Goal: Use online tool/utility: Utilize a website feature to perform a specific function

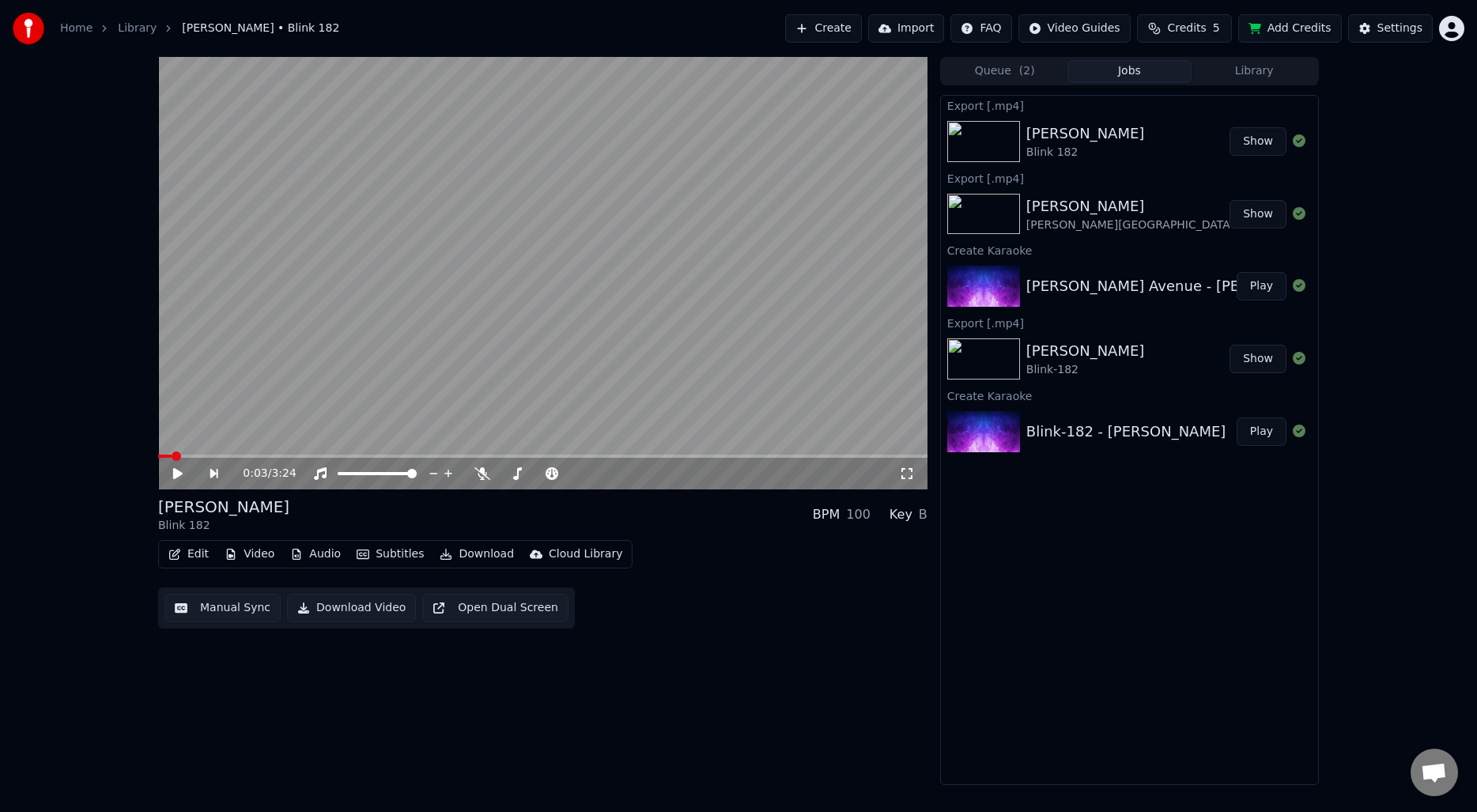
click at [1394, 613] on div "0:03 / 3:24 [PERSON_NAME] 182 BPM 100 Key B Edit Video Audio Subtitles Download…" at bounding box center [738, 421] width 1477 height 729
click at [1371, 612] on div "0:03 / 3:24 [PERSON_NAME] 182 BPM 100 Key B Edit Video Audio Subtitles Download…" at bounding box center [738, 421] width 1477 height 729
click at [1125, 611] on div "Export [.mp4] [PERSON_NAME] 182 Show Export [.mp4] [PERSON_NAME] Avenue • Pearl…" at bounding box center [1129, 440] width 378 height 691
click at [845, 37] on button "Create" at bounding box center [823, 28] width 77 height 28
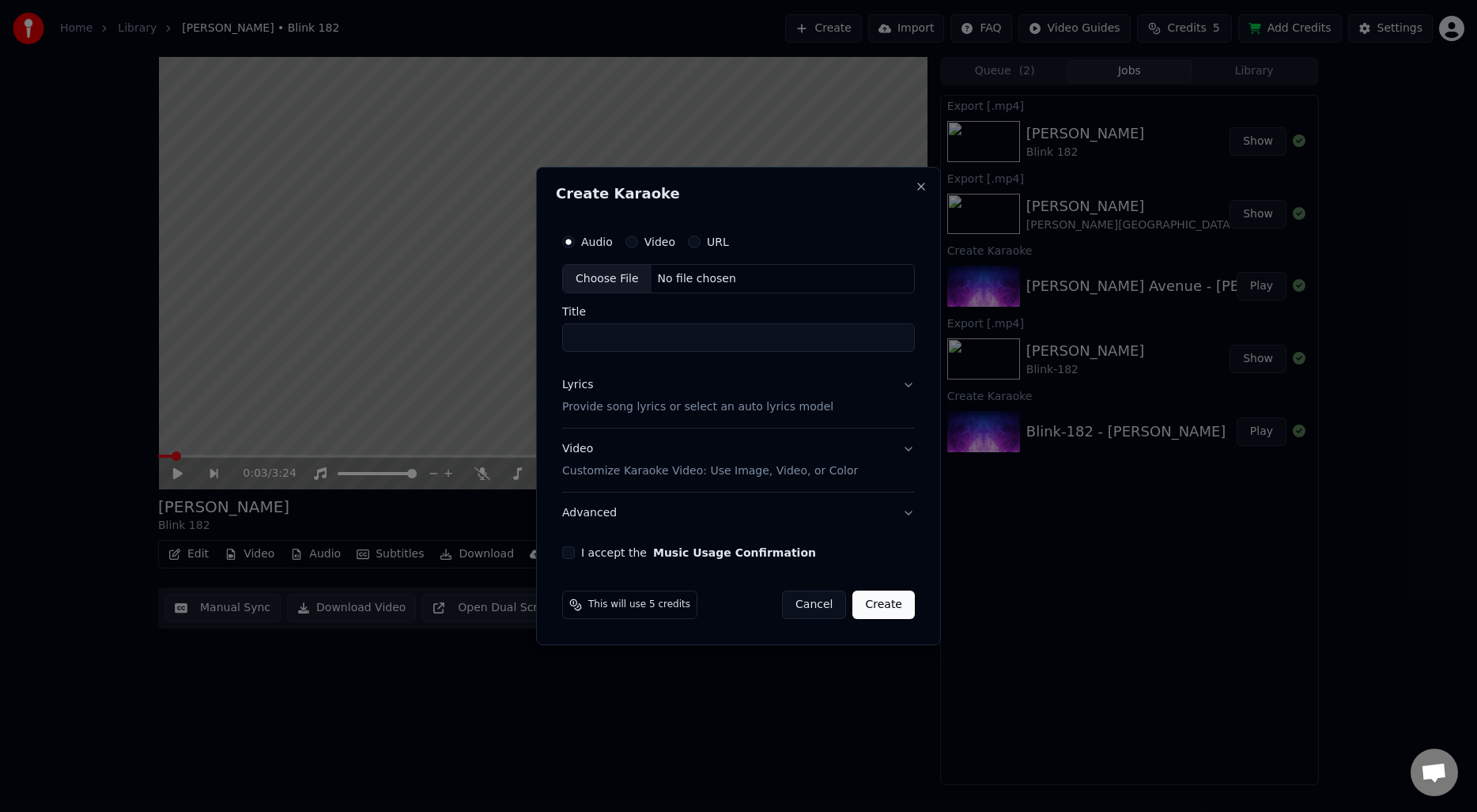
click at [616, 276] on div "Choose File" at bounding box center [607, 279] width 88 height 28
type input "**********"
click at [663, 411] on p "Provide song lyrics or select an auto lyrics model" at bounding box center [694, 408] width 271 height 16
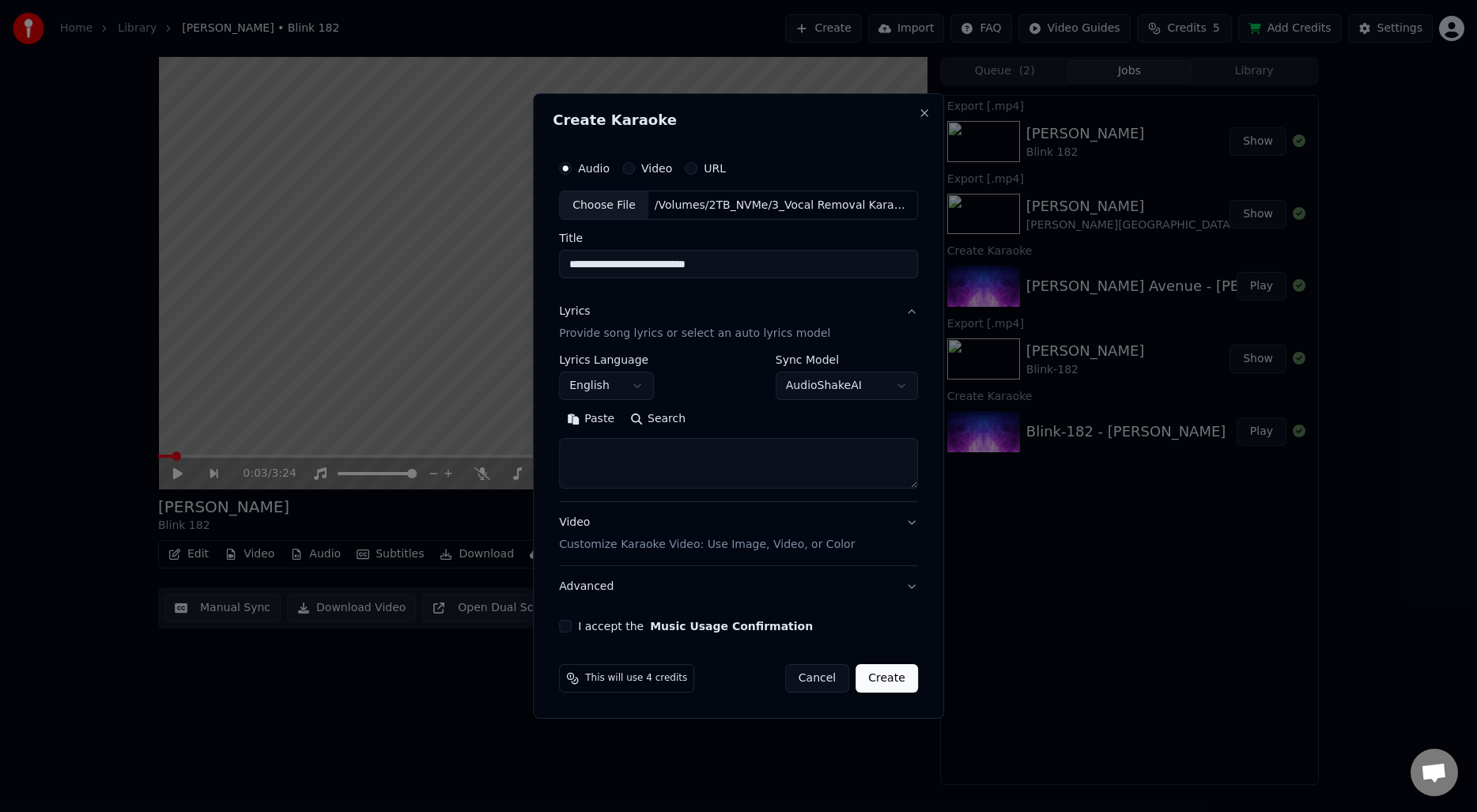
click at [662, 421] on button "Search" at bounding box center [657, 419] width 71 height 26
type textarea "**********"
click at [739, 421] on button "Expand" at bounding box center [729, 419] width 74 height 26
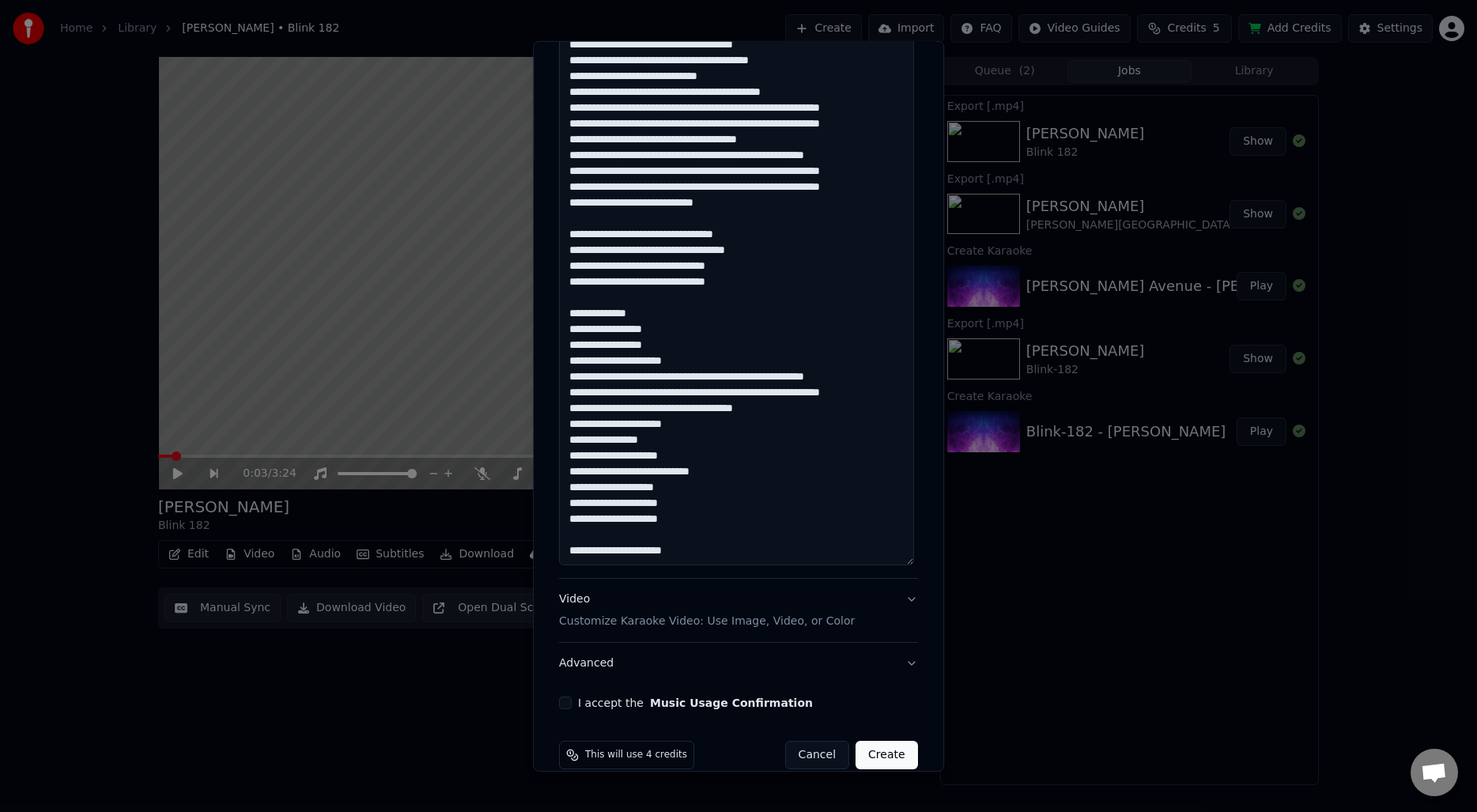
scroll to position [710, 0]
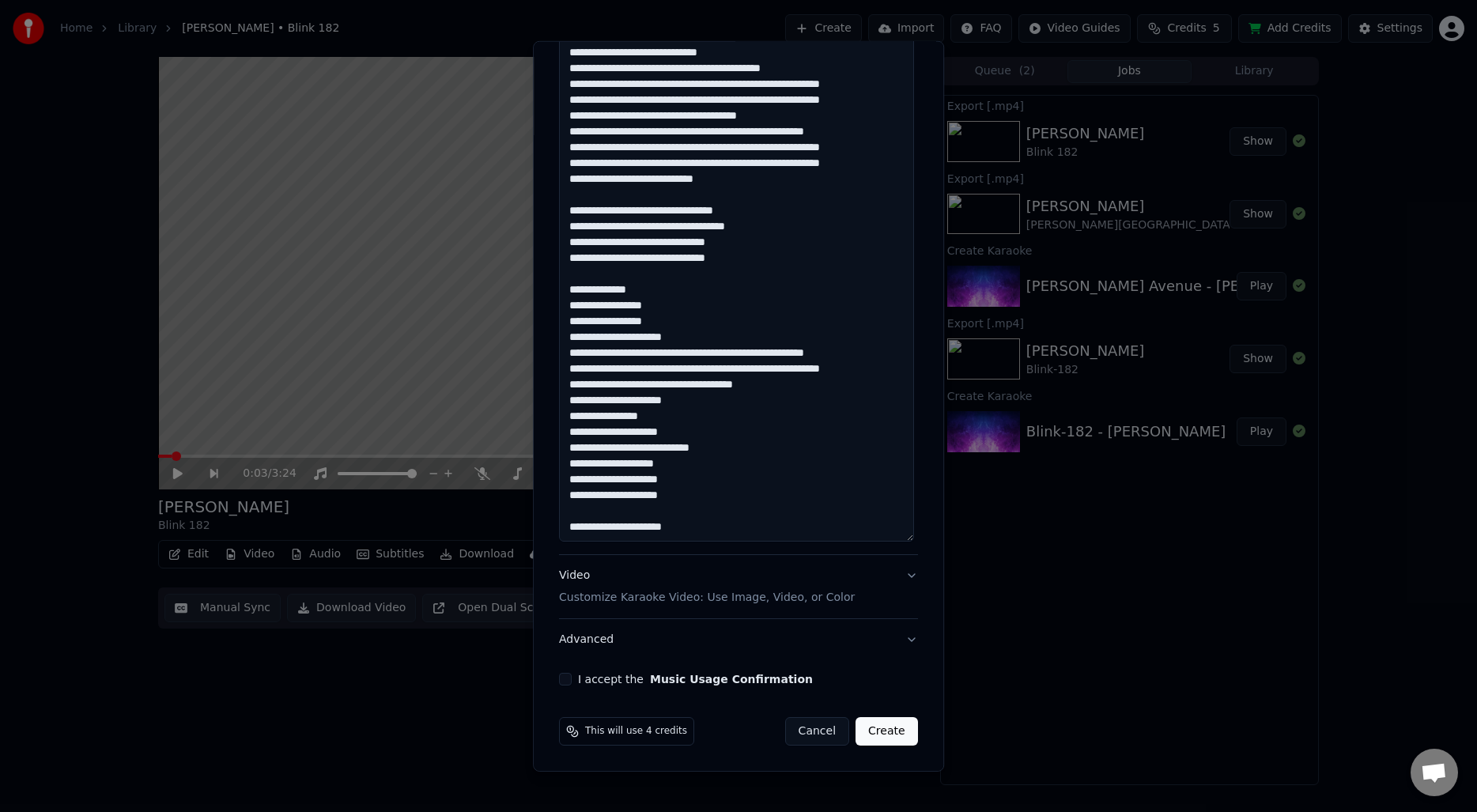
click at [780, 600] on p "Customize Karaoke Video: Use Image, Video, or Color" at bounding box center [707, 598] width 296 height 16
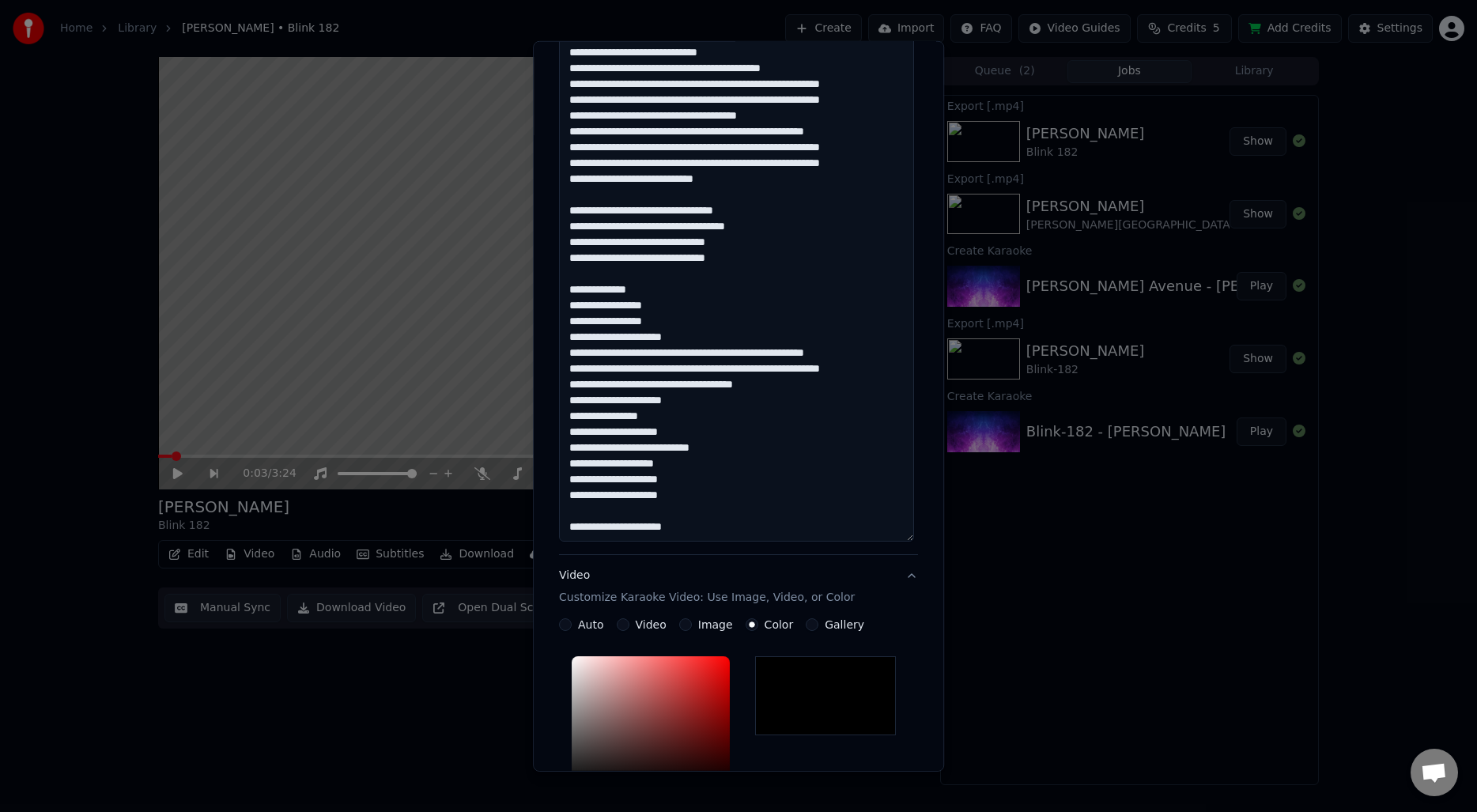
scroll to position [129, 0]
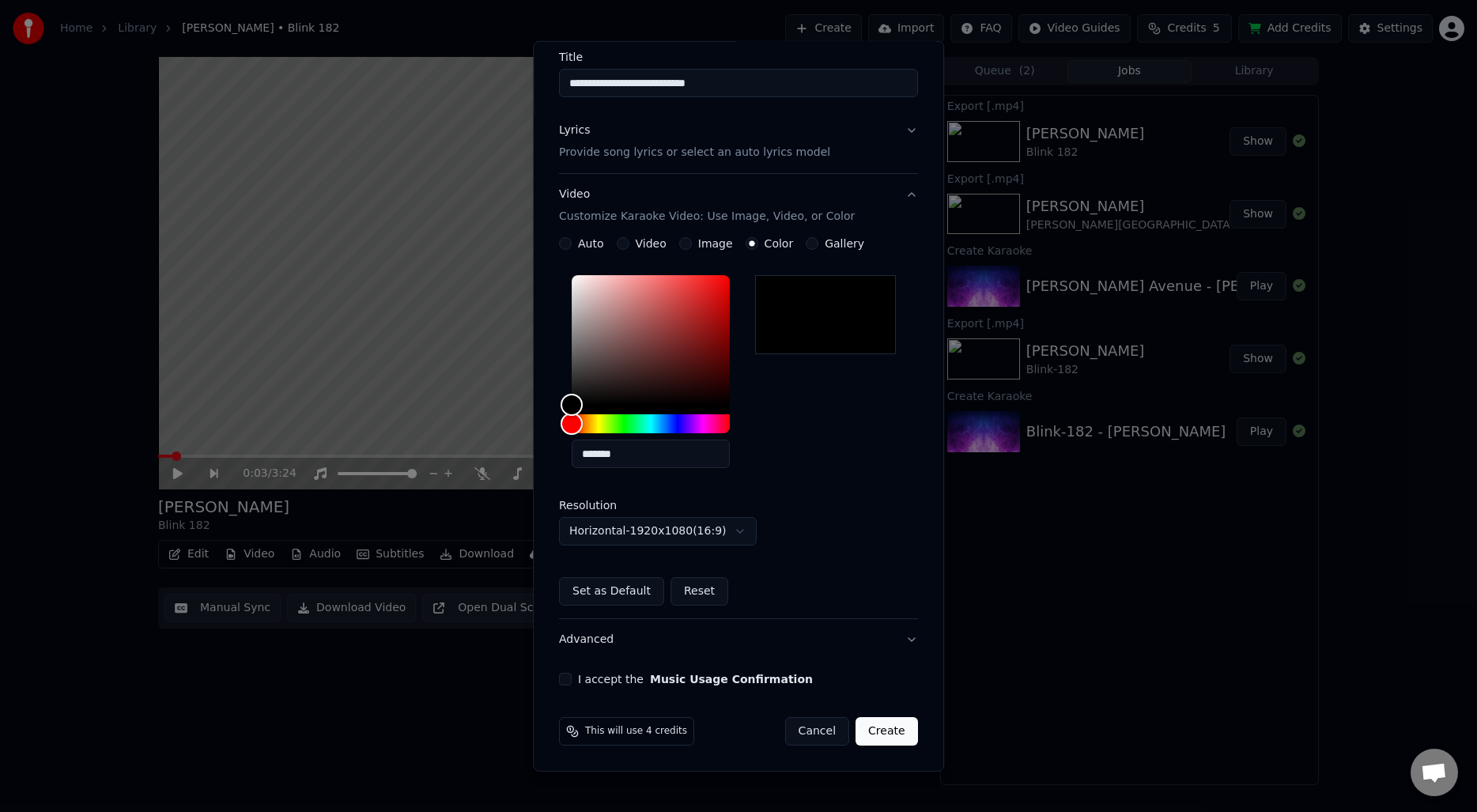
click at [572, 682] on button "I accept the Music Usage Confirmation" at bounding box center [564, 678] width 12 height 12
click at [900, 733] on button "Create" at bounding box center [887, 731] width 63 height 28
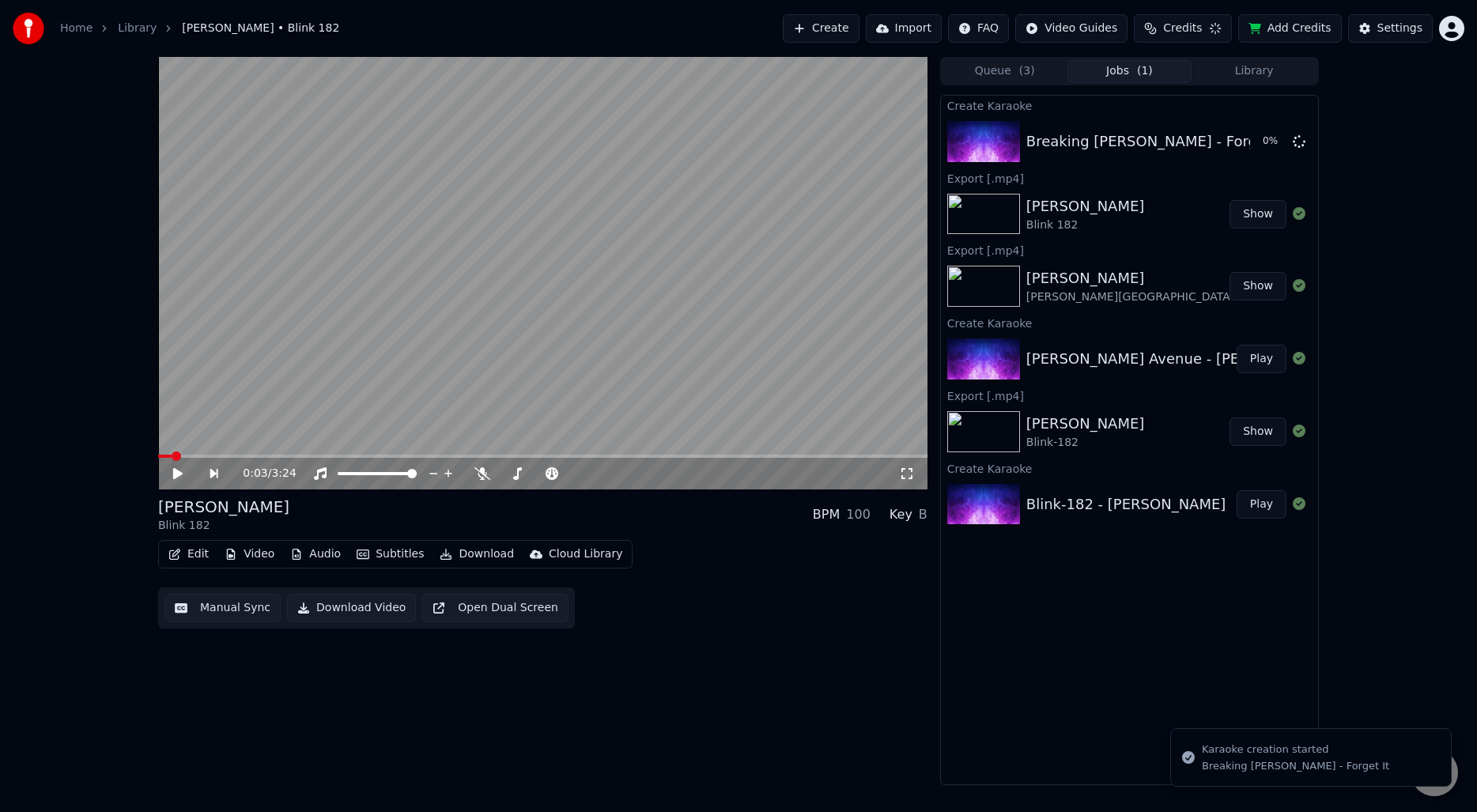
click at [287, 725] on div "0:03 / 3:24 [PERSON_NAME] 182 BPM 100 Key B Edit Video Audio Subtitles Download…" at bounding box center [543, 421] width 769 height 729
